Goal: Check status: Check status

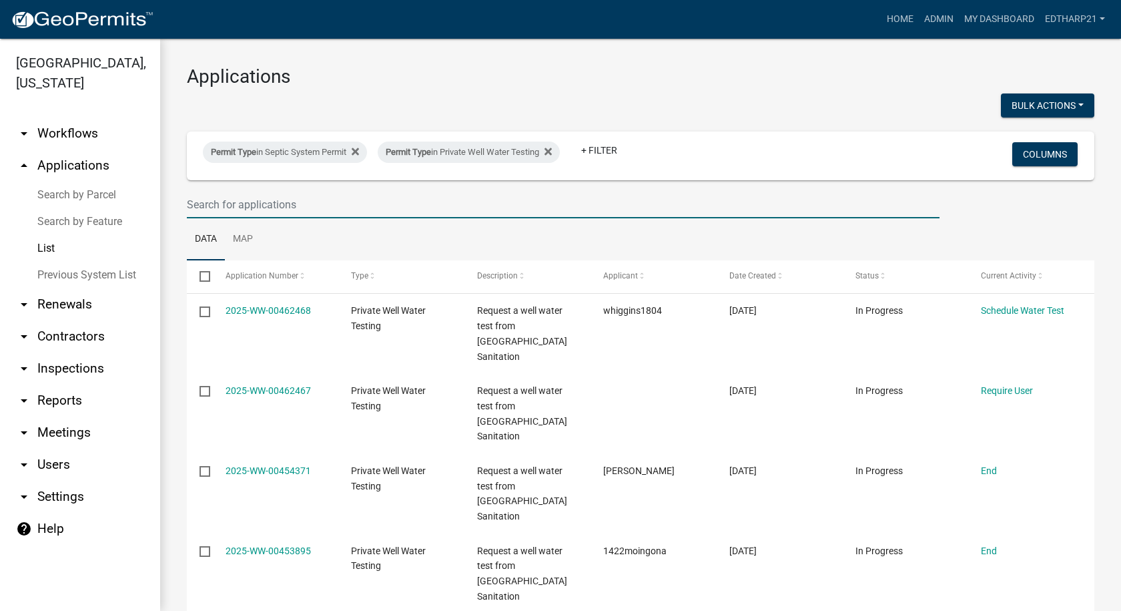
drag, startPoint x: 224, startPoint y: 198, endPoint x: 218, endPoint y: 206, distance: 9.9
click at [224, 198] on input "text" at bounding box center [563, 204] width 753 height 27
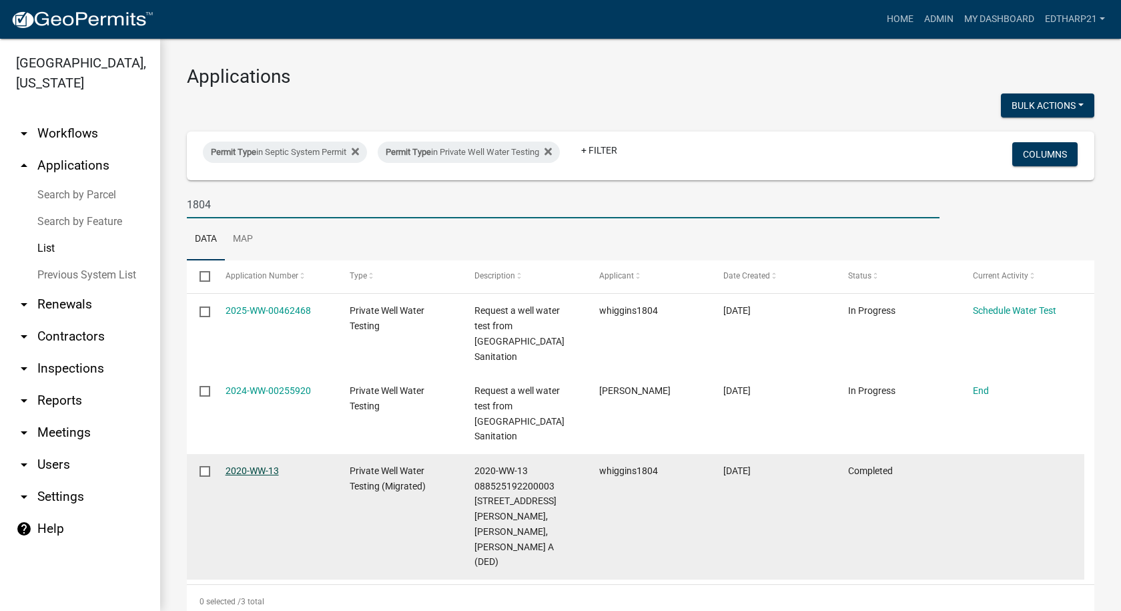
type input "1804"
click at [258, 465] on link "2020-WW-13" at bounding box center [252, 470] width 53 height 11
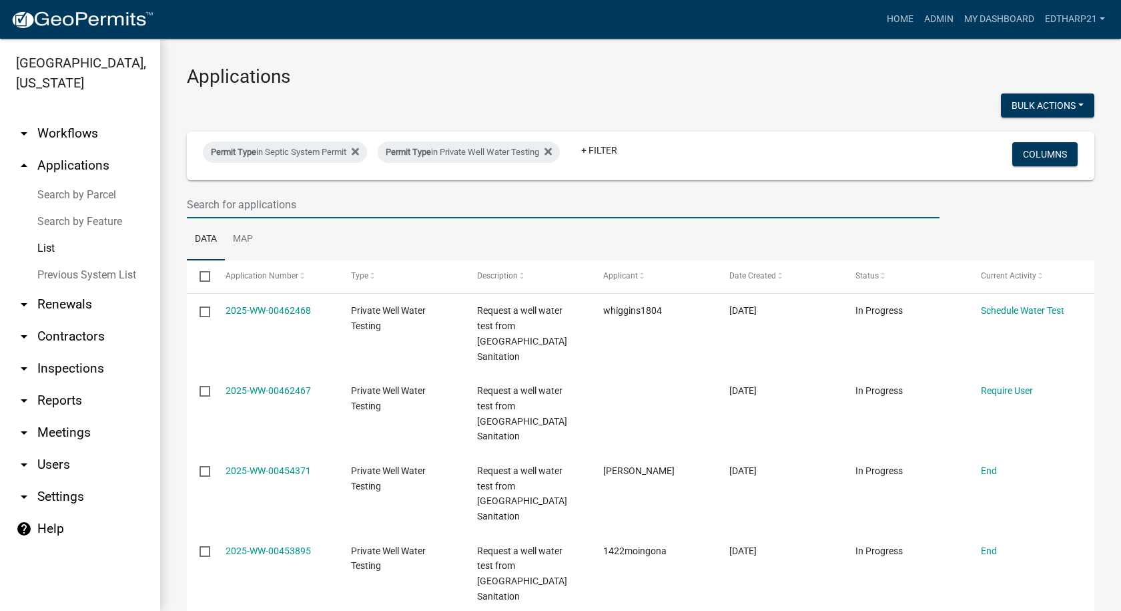
click at [204, 197] on input "text" at bounding box center [563, 204] width 753 height 27
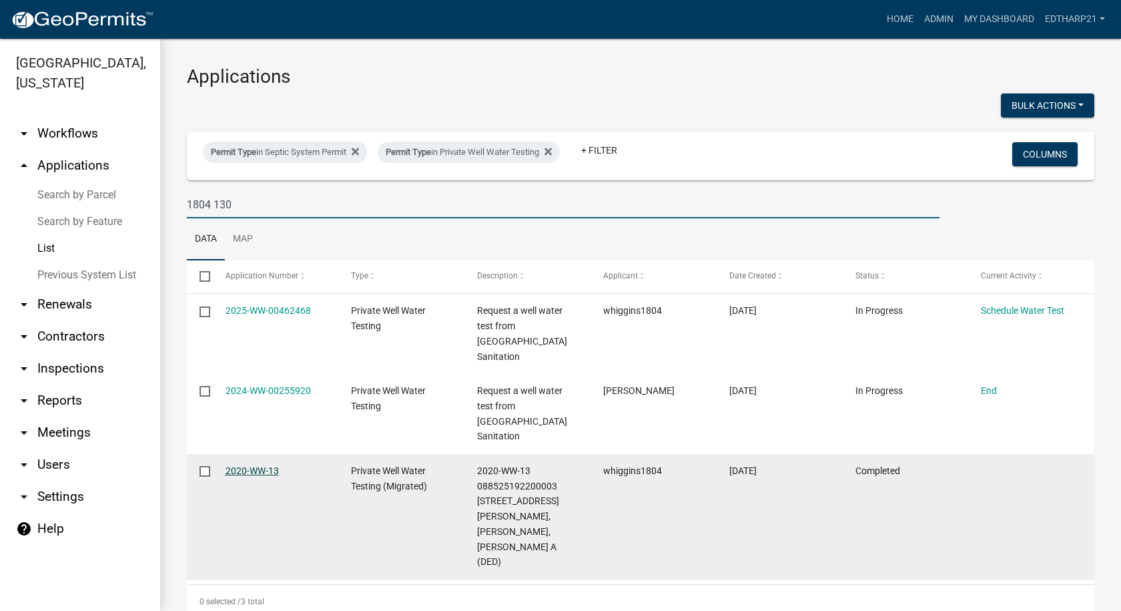
type input "1804 130"
click at [273, 465] on link "2020-WW-13" at bounding box center [252, 470] width 53 height 11
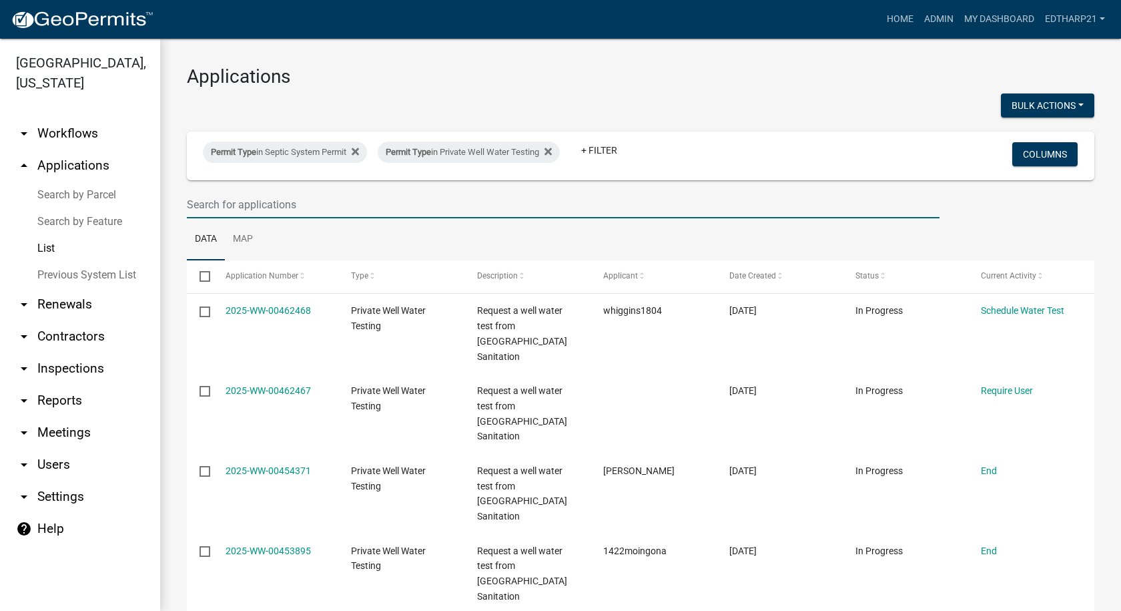
click at [192, 210] on input "text" at bounding box center [563, 204] width 753 height 27
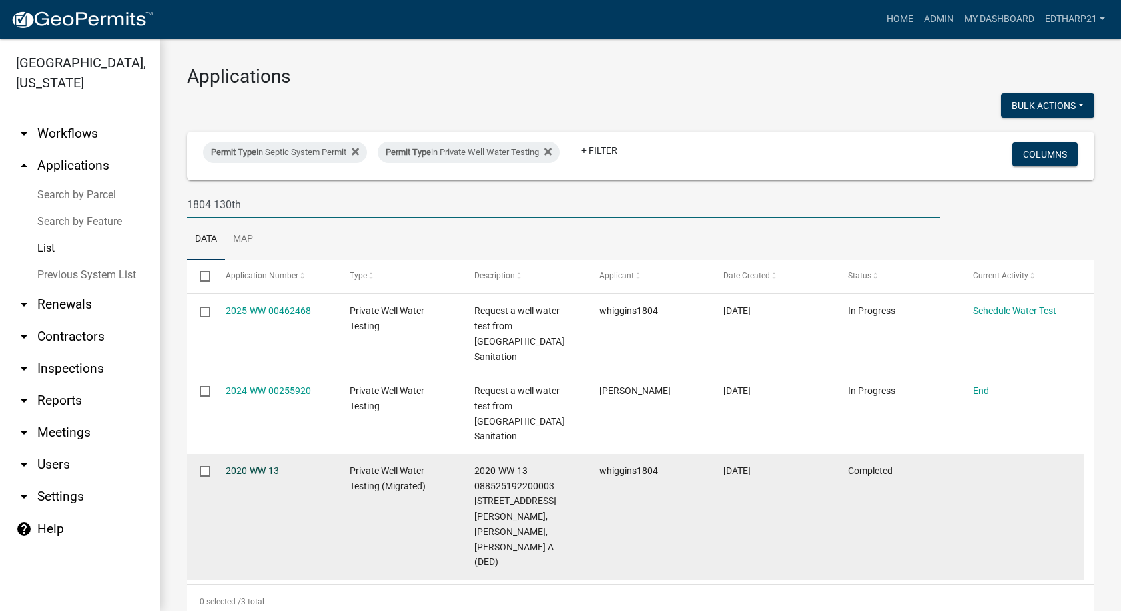
type input "1804 130th"
click at [262, 465] on link "2020-WW-13" at bounding box center [252, 470] width 53 height 11
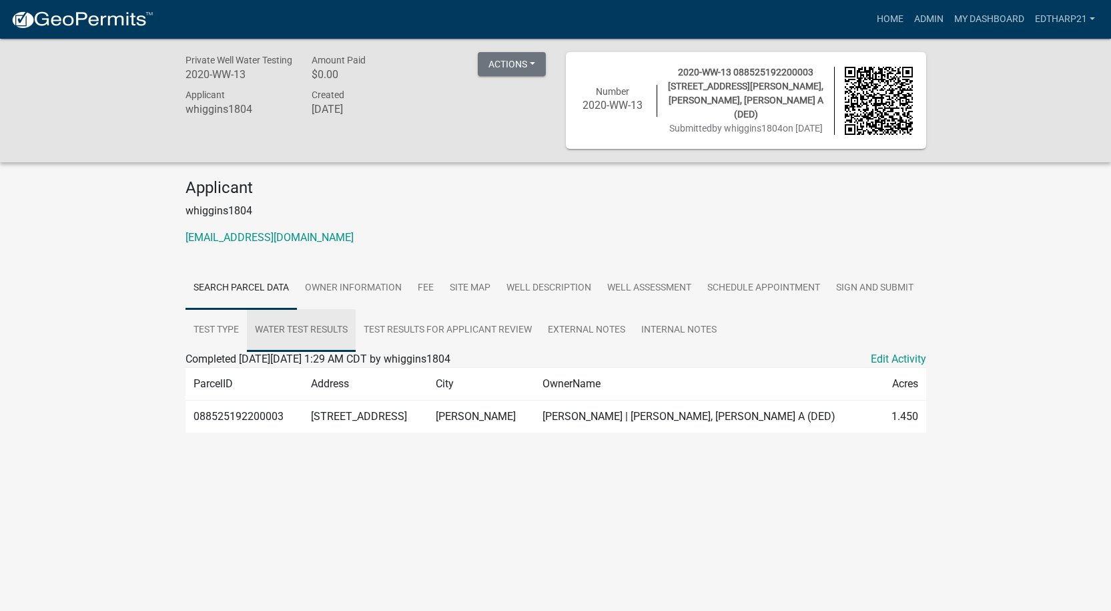
click at [330, 329] on link "Water Test Results" at bounding box center [301, 330] width 109 height 43
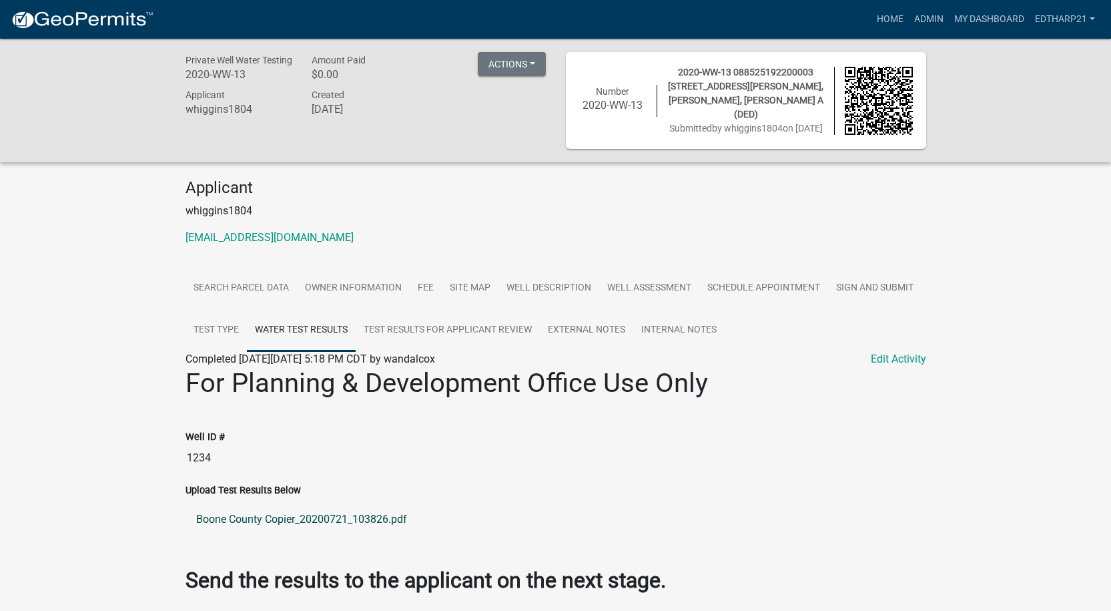
click at [248, 522] on link "Boone County Copier_20200721_103826.pdf" at bounding box center [556, 519] width 741 height 32
click at [212, 324] on link "Test Type" at bounding box center [216, 330] width 61 height 43
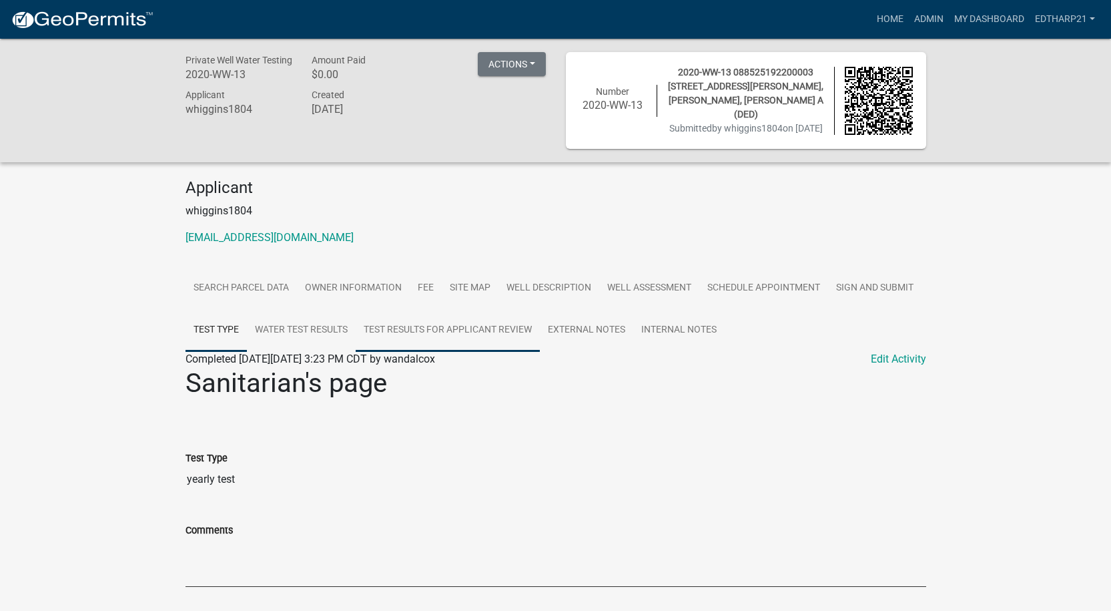
click at [474, 328] on link "Test Results for Applicant Review" at bounding box center [448, 330] width 184 height 43
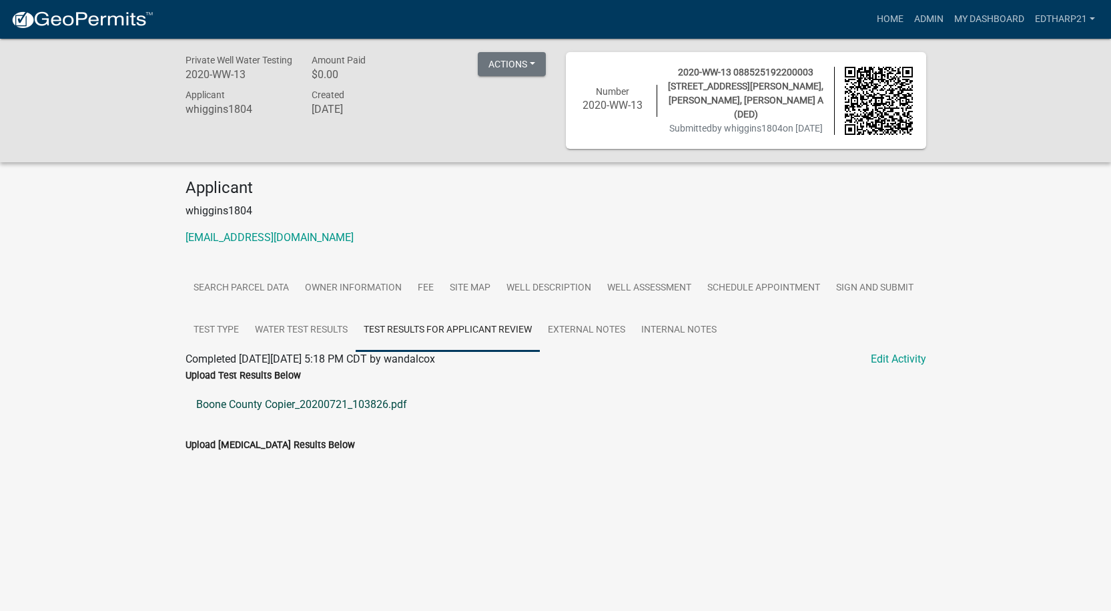
click at [380, 403] on link "Boone County Copier_20200721_103826.pdf" at bounding box center [556, 404] width 741 height 32
click at [600, 328] on link "External Notes" at bounding box center [586, 330] width 93 height 43
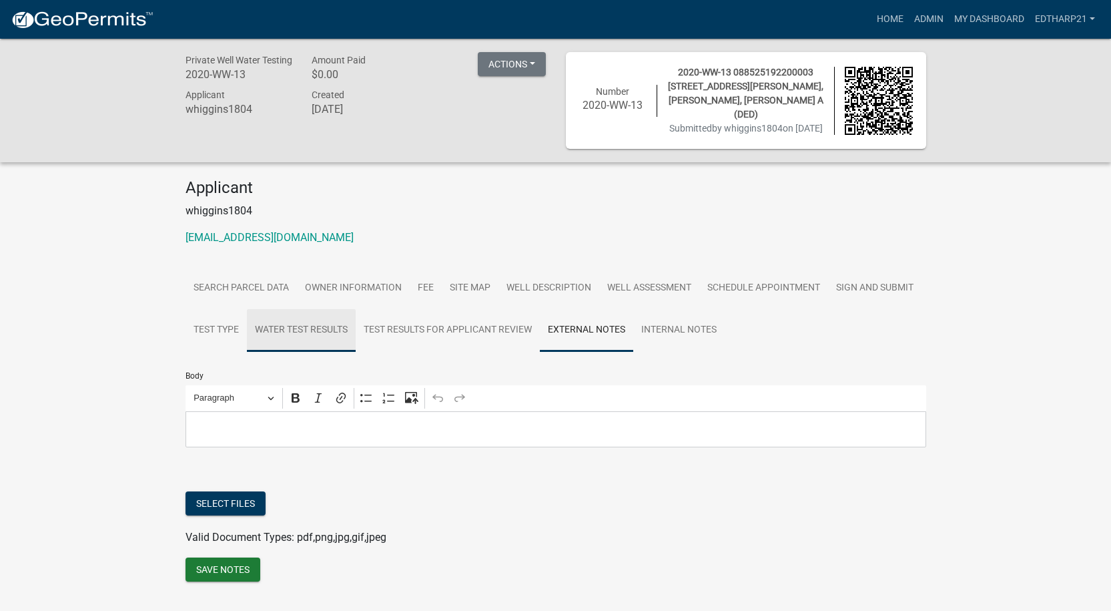
click at [340, 328] on link "Water Test Results" at bounding box center [301, 330] width 109 height 43
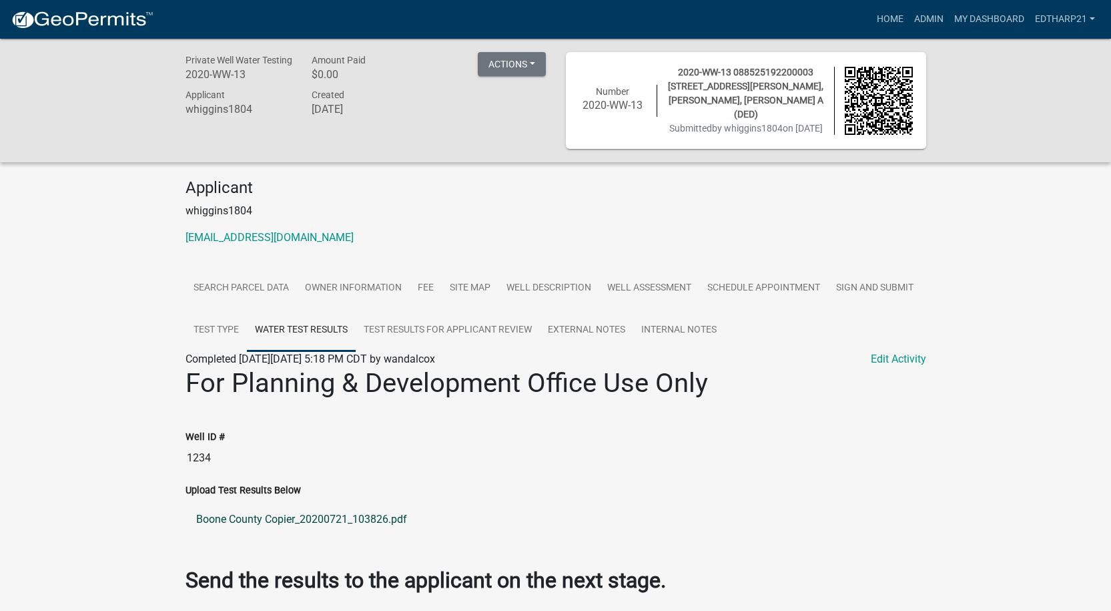
click at [321, 520] on link "Boone County Copier_20200721_103826.pdf" at bounding box center [556, 519] width 741 height 32
click at [268, 518] on link "Boone County Copier_20200721_103826.pdf" at bounding box center [556, 519] width 741 height 32
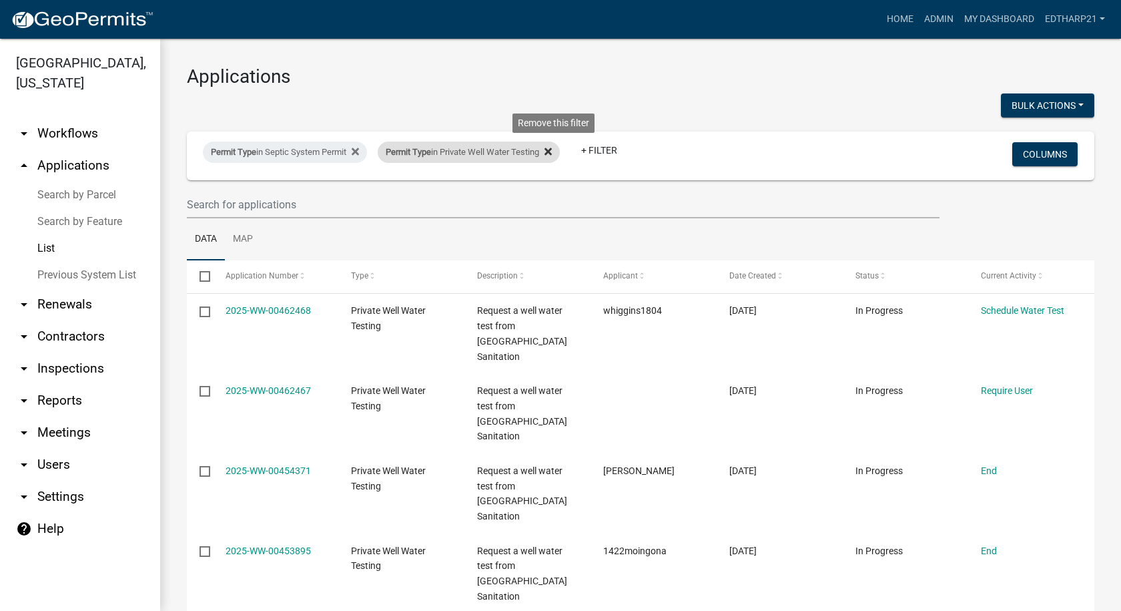
click at [552, 150] on icon at bounding box center [548, 151] width 7 height 11
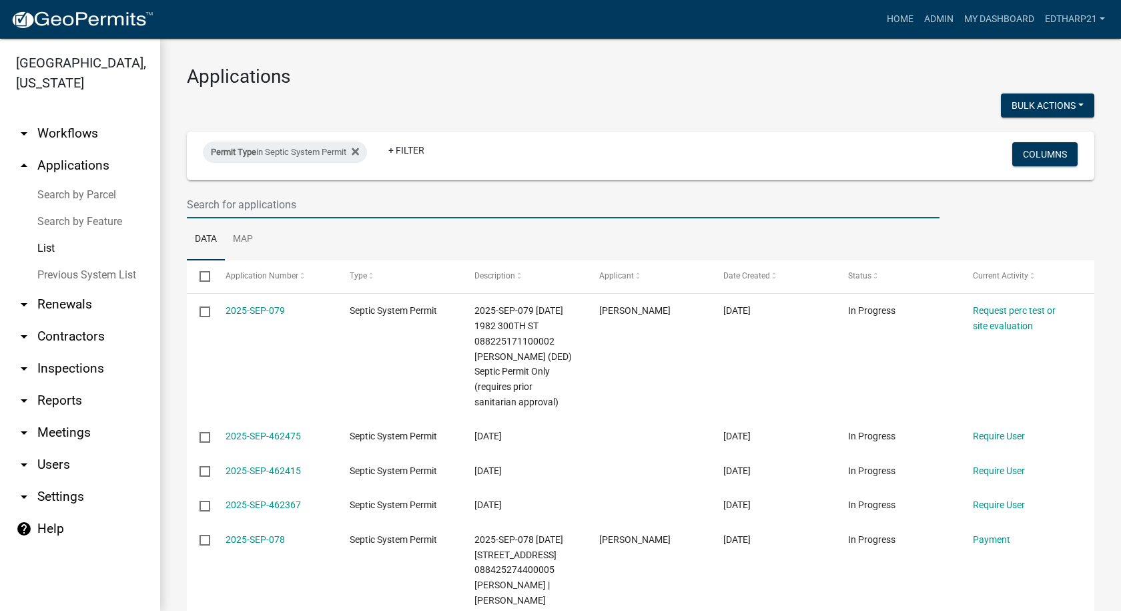
drag, startPoint x: 223, startPoint y: 209, endPoint x: 220, endPoint y: 222, distance: 13.0
click at [223, 209] on input "text" at bounding box center [563, 204] width 753 height 27
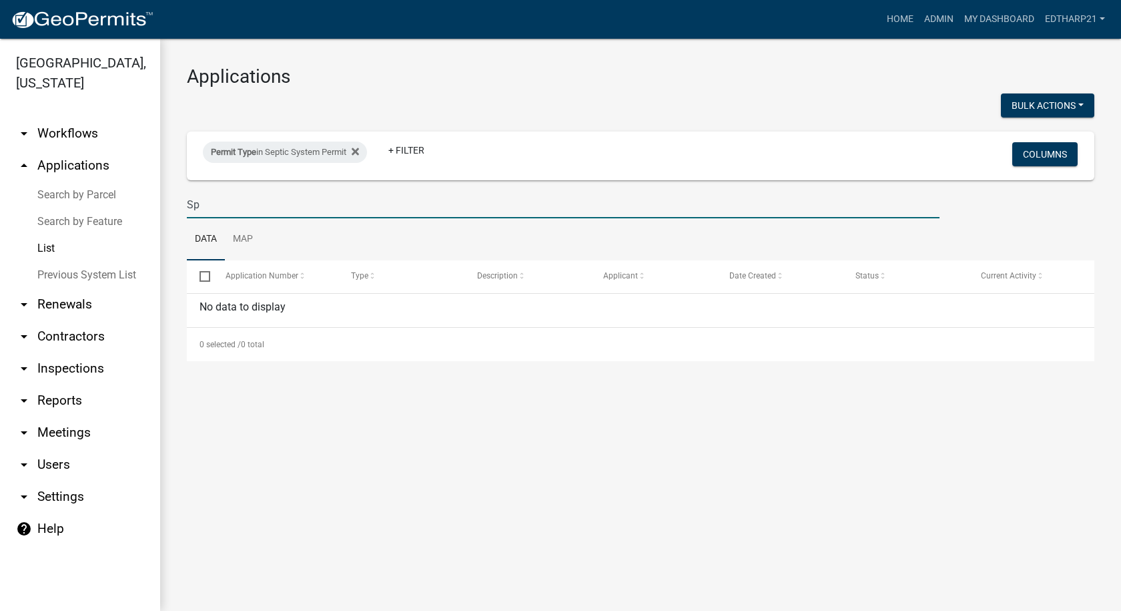
type input "S"
